Goal: Complete application form

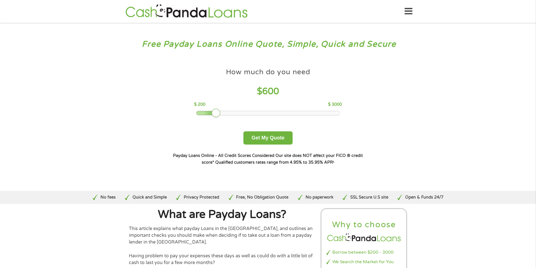
drag, startPoint x: 237, startPoint y: 112, endPoint x: 217, endPoint y: 113, distance: 20.3
click at [217, 113] on div at bounding box center [216, 113] width 9 height 9
drag, startPoint x: 283, startPoint y: 133, endPoint x: 281, endPoint y: 140, distance: 7.8
click at [283, 133] on button "Get My Quote" at bounding box center [267, 137] width 49 height 13
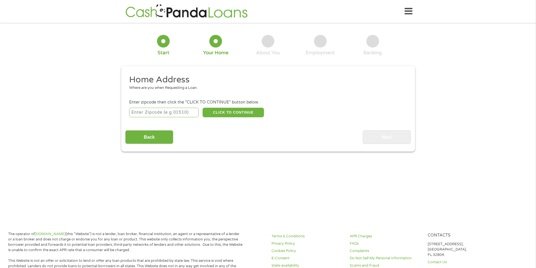
click at [157, 111] on input "number" at bounding box center [163, 113] width 69 height 10
type input "02885"
select select "[US_STATE]"
click at [227, 113] on button "CLICK TO CONTINUE" at bounding box center [233, 113] width 61 height 10
type input "02885"
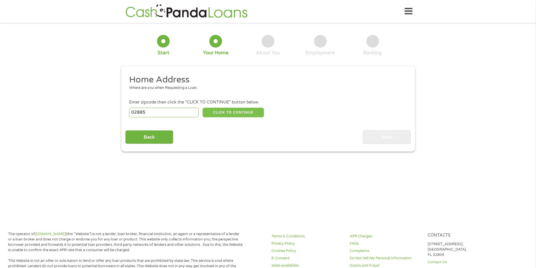
type input "[PERSON_NAME]"
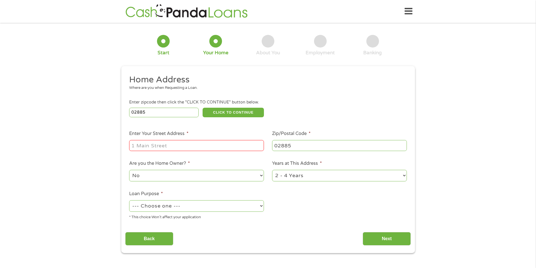
click at [206, 143] on input "Enter Your Street Address *" at bounding box center [196, 145] width 135 height 11
type input "[STREET_ADDRESS]"
click at [166, 177] on select "No Yes" at bounding box center [196, 176] width 135 height 12
click at [129, 170] on select "No Yes" at bounding box center [196, 176] width 135 height 12
click at [167, 207] on select "--- Choose one --- Pay Bills Debt Consolidation Home Improvement Major Purchase…" at bounding box center [196, 206] width 135 height 12
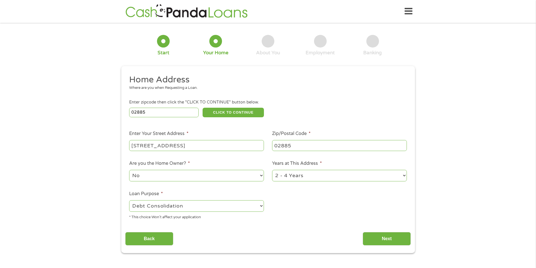
click at [129, 200] on select "--- Choose one --- Pay Bills Debt Consolidation Home Improvement Major Purchase…" at bounding box center [196, 206] width 135 height 12
click at [168, 210] on select "--- Choose one --- Pay Bills Debt Consolidation Home Improvement Major Purchase…" at bounding box center [196, 206] width 135 height 12
select select "paybills"
click at [129, 200] on select "--- Choose one --- Pay Bills Debt Consolidation Home Improvement Major Purchase…" at bounding box center [196, 206] width 135 height 12
click at [388, 238] on input "Next" at bounding box center [387, 239] width 48 height 14
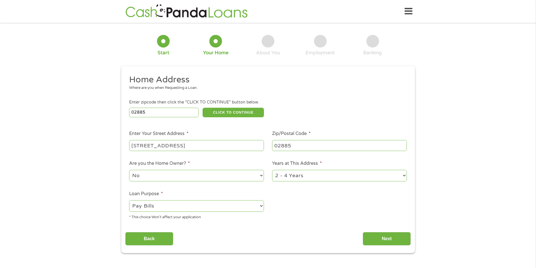
scroll to position [2, 2]
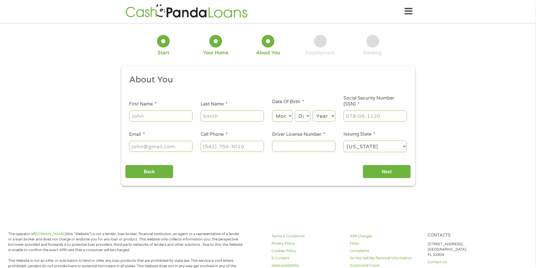
click at [172, 114] on input "First Name *" at bounding box center [160, 116] width 63 height 11
type input "[PERSON_NAME]"
type input "[EMAIL_ADDRESS][DOMAIN_NAME]"
type input "[PHONE_NUMBER]"
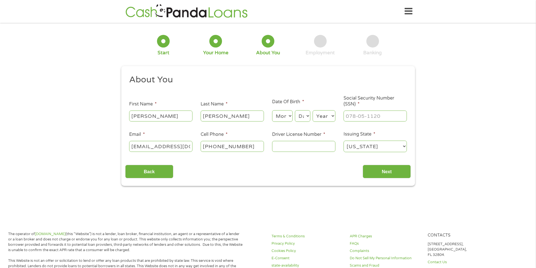
click at [285, 115] on select "Month 1 2 3 4 5 6 7 8 9 10 11 12" at bounding box center [282, 116] width 21 height 12
select select "4"
click at [272, 110] on select "Month 1 2 3 4 5 6 7 8 9 10 11 12" at bounding box center [282, 116] width 21 height 12
click at [300, 116] on select "Day 1 2 3 4 5 6 7 8 9 10 11 12 13 14 15 16 17 18 19 20 21 22 23 24 25 26 27 28 …" at bounding box center [302, 116] width 15 height 12
select select "25"
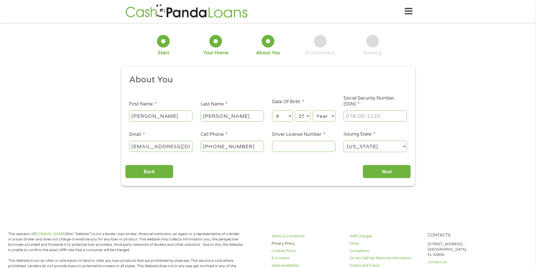
click at [295, 110] on select "Day 1 2 3 4 5 6 7 8 9 10 11 12 13 14 15 16 17 18 19 20 21 22 23 24 25 26 27 28 …" at bounding box center [302, 116] width 15 height 12
click at [329, 115] on select "Year [DATE] 2006 2005 2004 2003 2002 2001 2000 1999 1998 1997 1996 1995 1994 19…" at bounding box center [324, 116] width 23 height 12
select select "1975"
click at [362, 112] on input "___-__-____" at bounding box center [374, 116] width 63 height 11
type input "___-_0-3848"
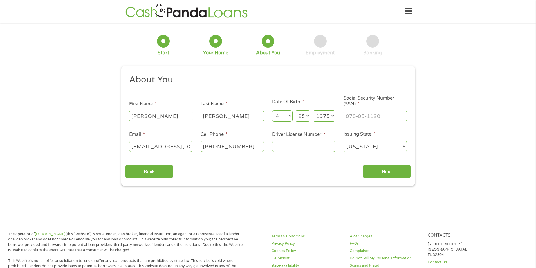
click at [303, 149] on input "Driver License Number *" at bounding box center [303, 146] width 63 height 11
type input "r"
type input "9280002"
click at [390, 171] on input "Next" at bounding box center [387, 172] width 48 height 14
click at [382, 170] on input "Next" at bounding box center [387, 172] width 48 height 14
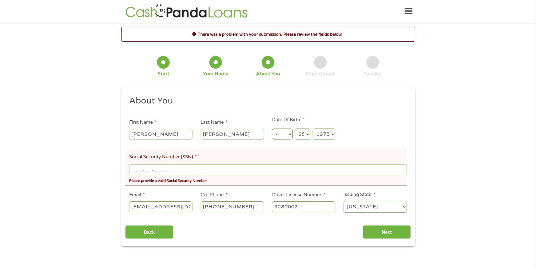
click at [149, 171] on input "___-__-____" at bounding box center [267, 170] width 277 height 11
type input "038-48-6336"
click at [399, 231] on input "Next" at bounding box center [387, 232] width 48 height 14
click at [387, 230] on input "Next" at bounding box center [387, 232] width 48 height 14
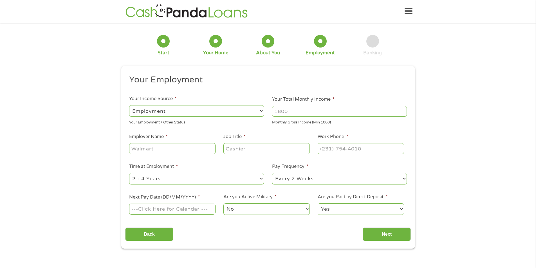
click at [154, 111] on select "--- Choose one --- Employment [DEMOGRAPHIC_DATA] Benefits" at bounding box center [196, 111] width 135 height 12
click at [129, 105] on select "--- Choose one --- Employment [DEMOGRAPHIC_DATA] Benefits" at bounding box center [196, 111] width 135 height 12
click at [279, 115] on input "Your Total Monthly Income *" at bounding box center [339, 111] width 135 height 11
type input "3000"
click at [146, 148] on input "Employer Name *" at bounding box center [172, 148] width 86 height 11
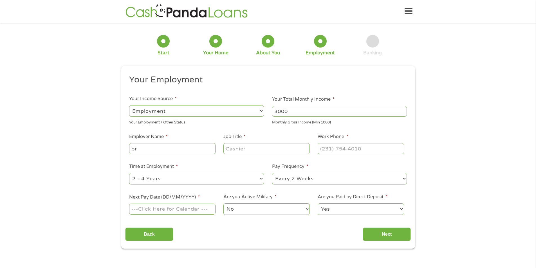
type input "b"
type input "Bristol County PT"
click at [230, 150] on input "Job Title *" at bounding box center [266, 148] width 86 height 11
type input "Administration"
click at [323, 147] on input "(___) ___-____" at bounding box center [361, 148] width 86 height 11
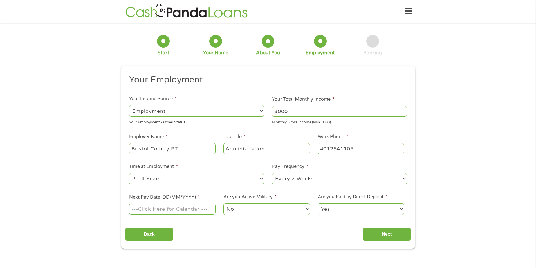
type input "[PHONE_NUMBER]"
click at [194, 182] on select "--- Choose one --- 1 Year or less 1 - 2 Years 2 - 4 Years Over 4 Years" at bounding box center [196, 179] width 135 height 12
select select "60months"
click at [129, 173] on select "--- Choose one --- 1 Year or less 1 - 2 Years 2 - 4 Years Over 4 Years" at bounding box center [196, 179] width 135 height 12
click at [184, 212] on input "Next Pay Date (DD/MM/YYYY) *" at bounding box center [172, 209] width 86 height 11
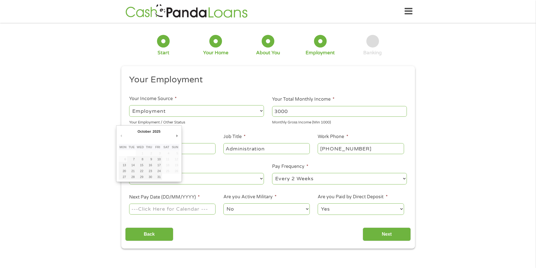
click at [189, 210] on input "Next Pay Date (DD/MM/YYYY) *" at bounding box center [172, 209] width 86 height 11
click at [155, 207] on input "Next Pay Date (DD/MM/YYYY) *" at bounding box center [172, 209] width 86 height 11
click at [148, 209] on input "Next Pay Date (DD/MM/YYYY) *" at bounding box center [172, 209] width 86 height 11
click at [120, 138] on button "Previous Month" at bounding box center [121, 136] width 5 height 8
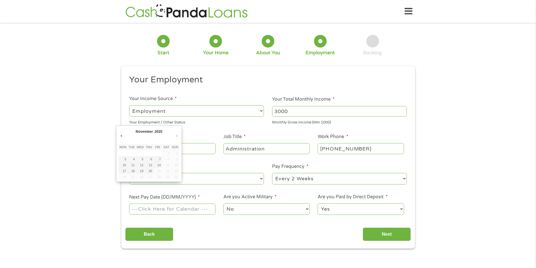
click at [178, 136] on button "Next Month" at bounding box center [176, 136] width 5 height 8
click at [121, 136] on button "Previous Month" at bounding box center [121, 136] width 5 height 8
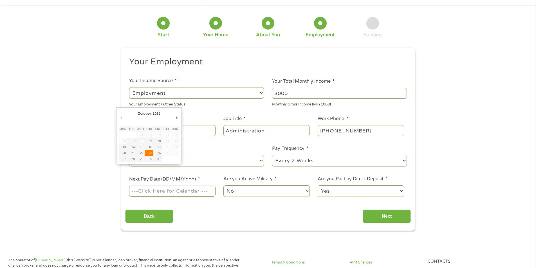
scroll to position [28, 0]
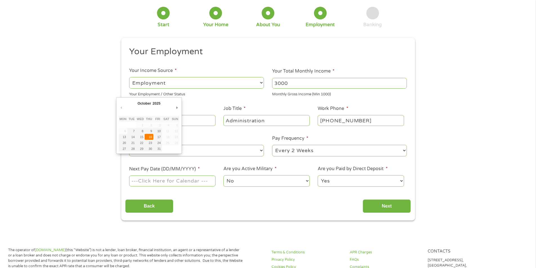
type input "[DATE]"
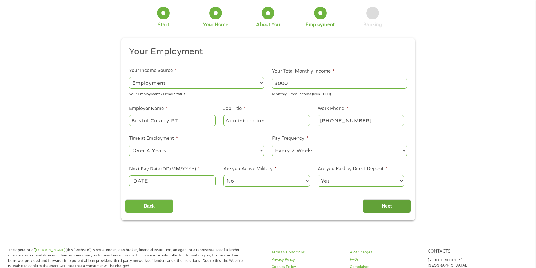
click at [389, 207] on input "Next" at bounding box center [387, 206] width 48 height 14
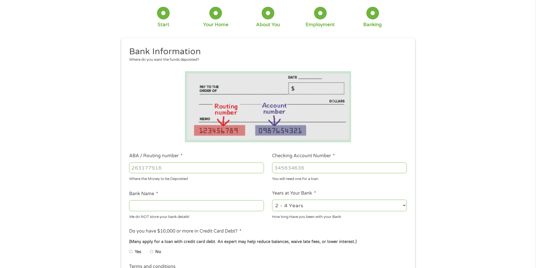
scroll to position [0, 0]
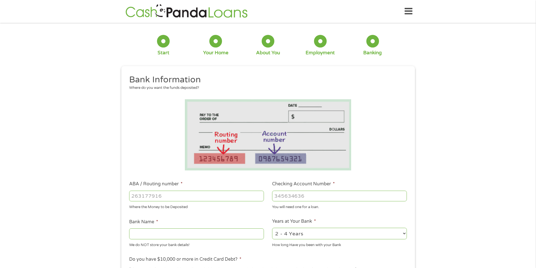
click at [212, 198] on input "ABA / Routing number *" at bounding box center [196, 196] width 135 height 11
type input "103100195"
type input "CENTRAL NATIONAL BANK TRUST"
type input "103100195"
click at [305, 199] on input "Checking Account Number *" at bounding box center [339, 196] width 135 height 11
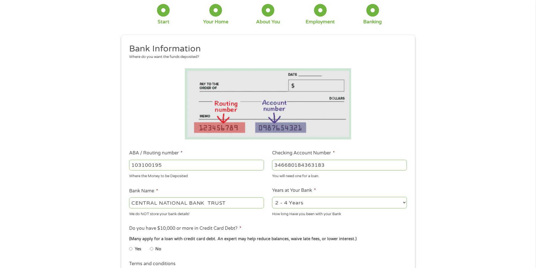
scroll to position [84, 0]
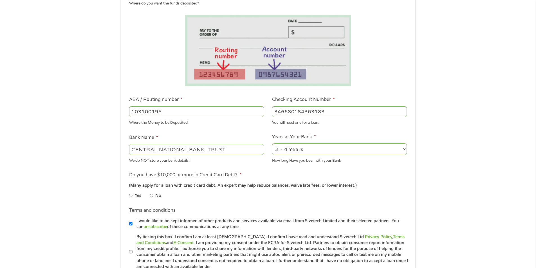
type input "346680184363183"
click at [152, 195] on input "No" at bounding box center [151, 195] width 3 height 9
radio input "true"
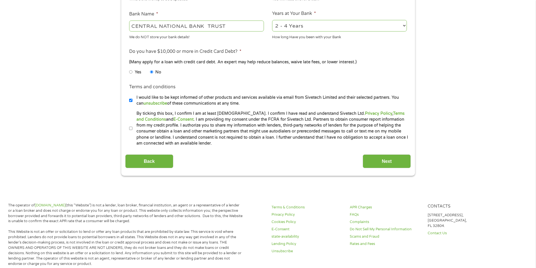
scroll to position [225, 0]
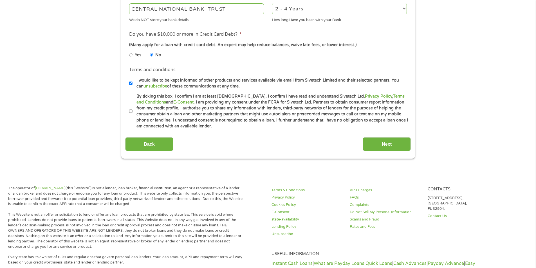
click at [132, 109] on input "By ticking this box, I confirm I am at least [DEMOGRAPHIC_DATA]. I confirm I ha…" at bounding box center [130, 111] width 3 height 9
checkbox input "true"
click at [394, 146] on input "Next" at bounding box center [387, 144] width 48 height 14
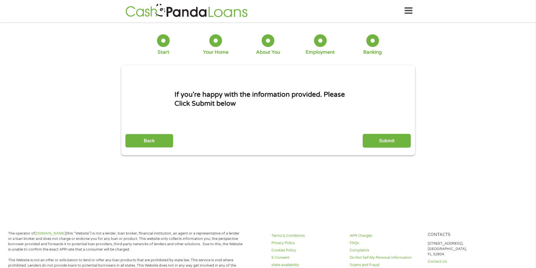
scroll to position [0, 0]
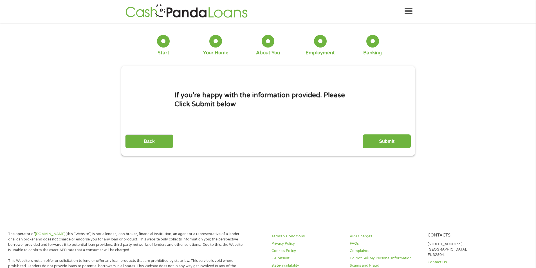
click at [394, 146] on input "Submit" at bounding box center [387, 141] width 48 height 14
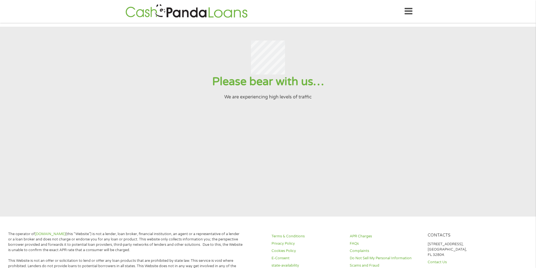
click at [291, 171] on section "Please bear with us… We are experiencing high levels of traffic" at bounding box center [268, 122] width 536 height 190
